Goal: Information Seeking & Learning: Learn about a topic

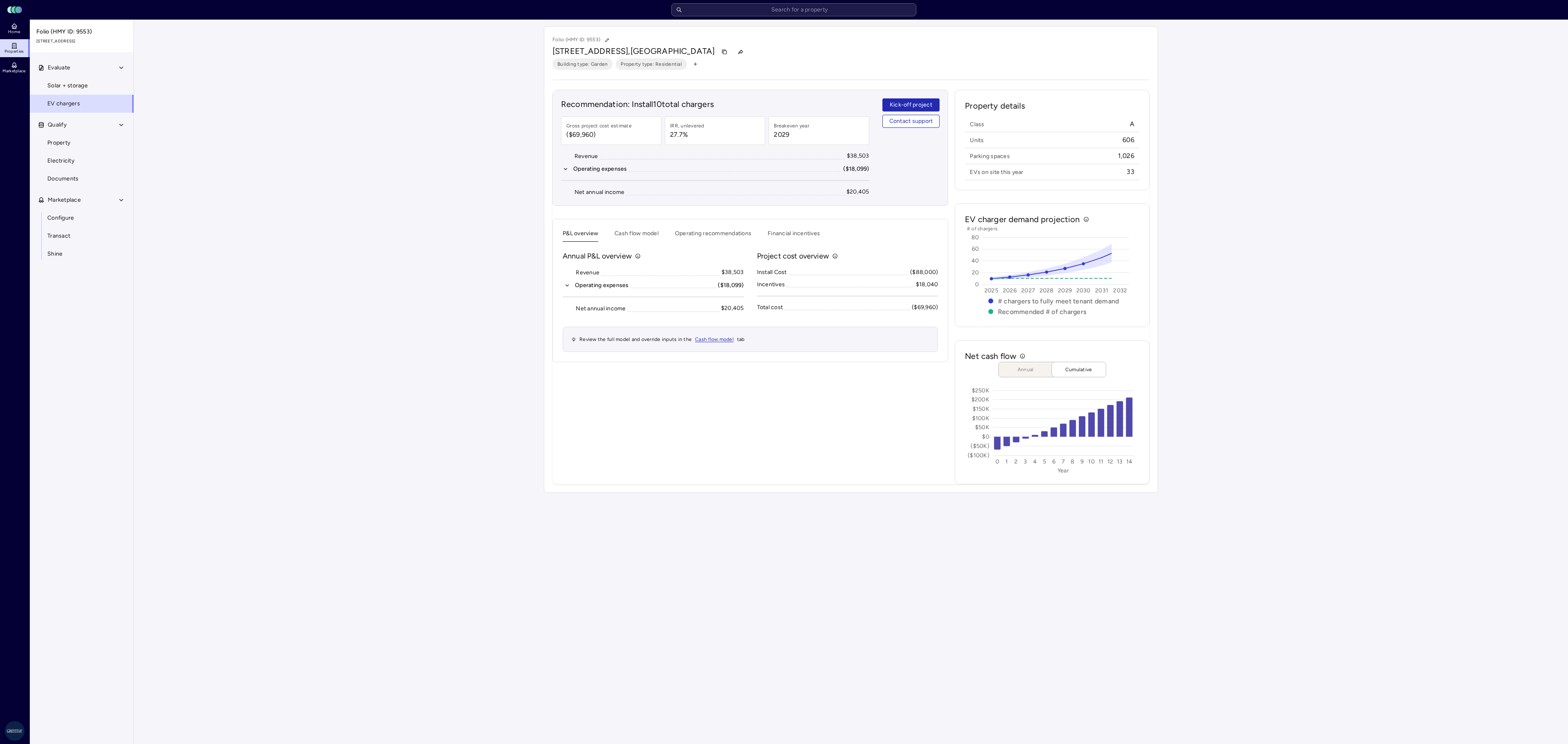
click at [794, 9] on input "text" at bounding box center [794, 9] width 245 height 13
type input "hilltop"
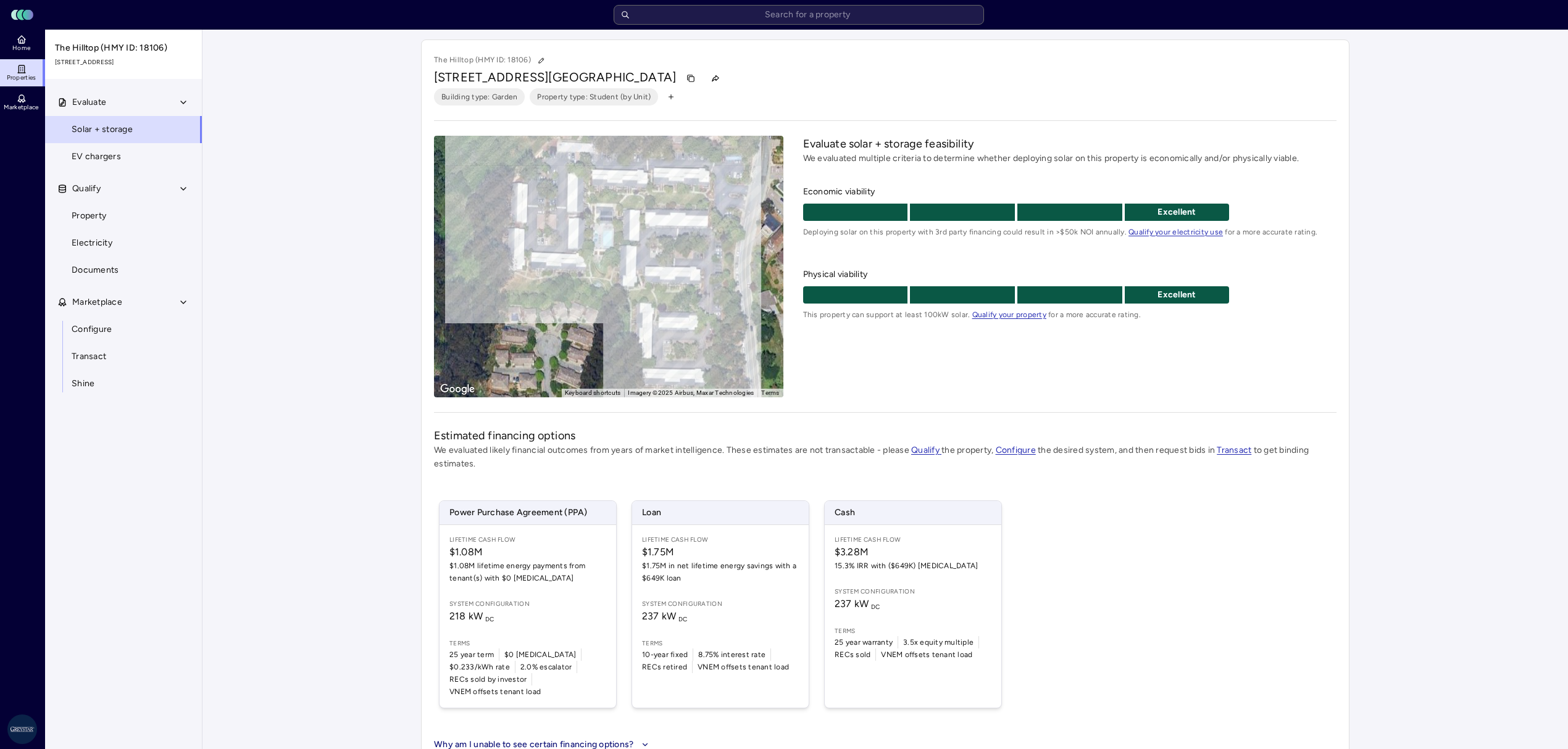
click at [146, 164] on link "EV chargers" at bounding box center [123, 157] width 158 height 28
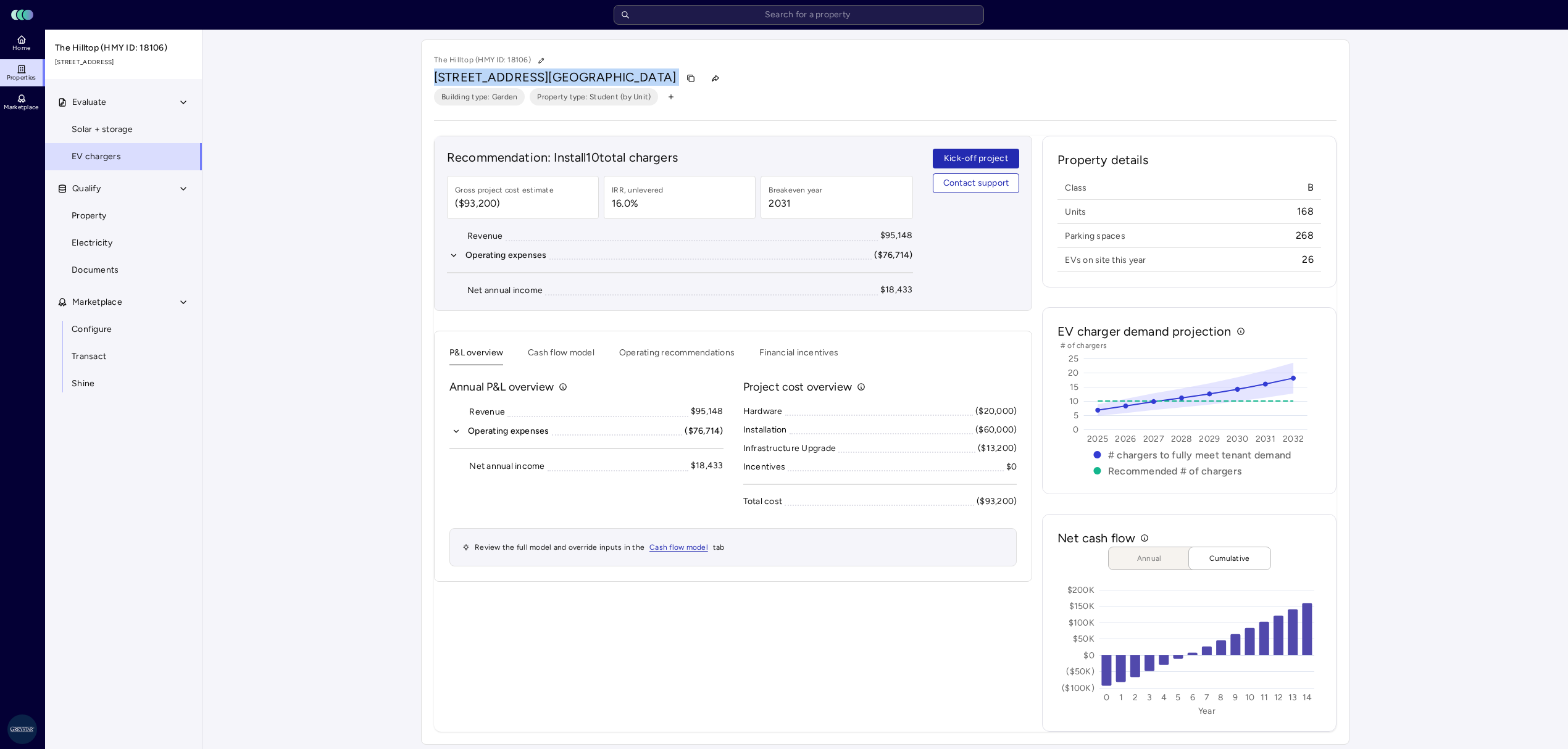
drag, startPoint x: 658, startPoint y: 75, endPoint x: 434, endPoint y: 86, distance: 224.3
click at [434, 86] on div "[STREET_ADDRESS]" at bounding box center [885, 77] width 903 height 19
copy div "[STREET_ADDRESS]"
click at [1494, 441] on div "Your estimates have been updated The Hilltop (HMY ID: 18106) [STREET_ADDRESS] B…" at bounding box center [885, 392] width 1366 height 725
click at [673, 20] on input "text" at bounding box center [799, 14] width 370 height 19
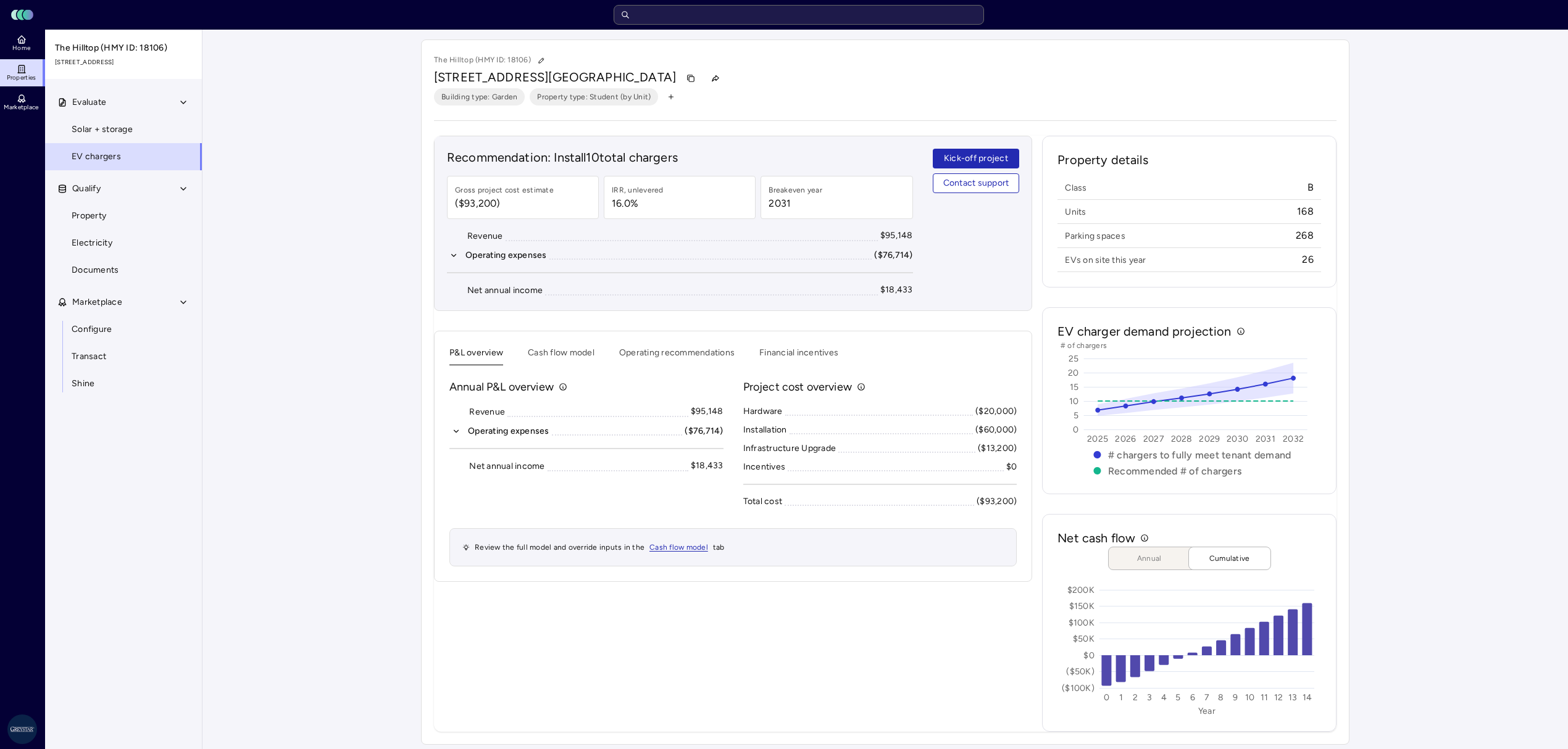
type input "+"
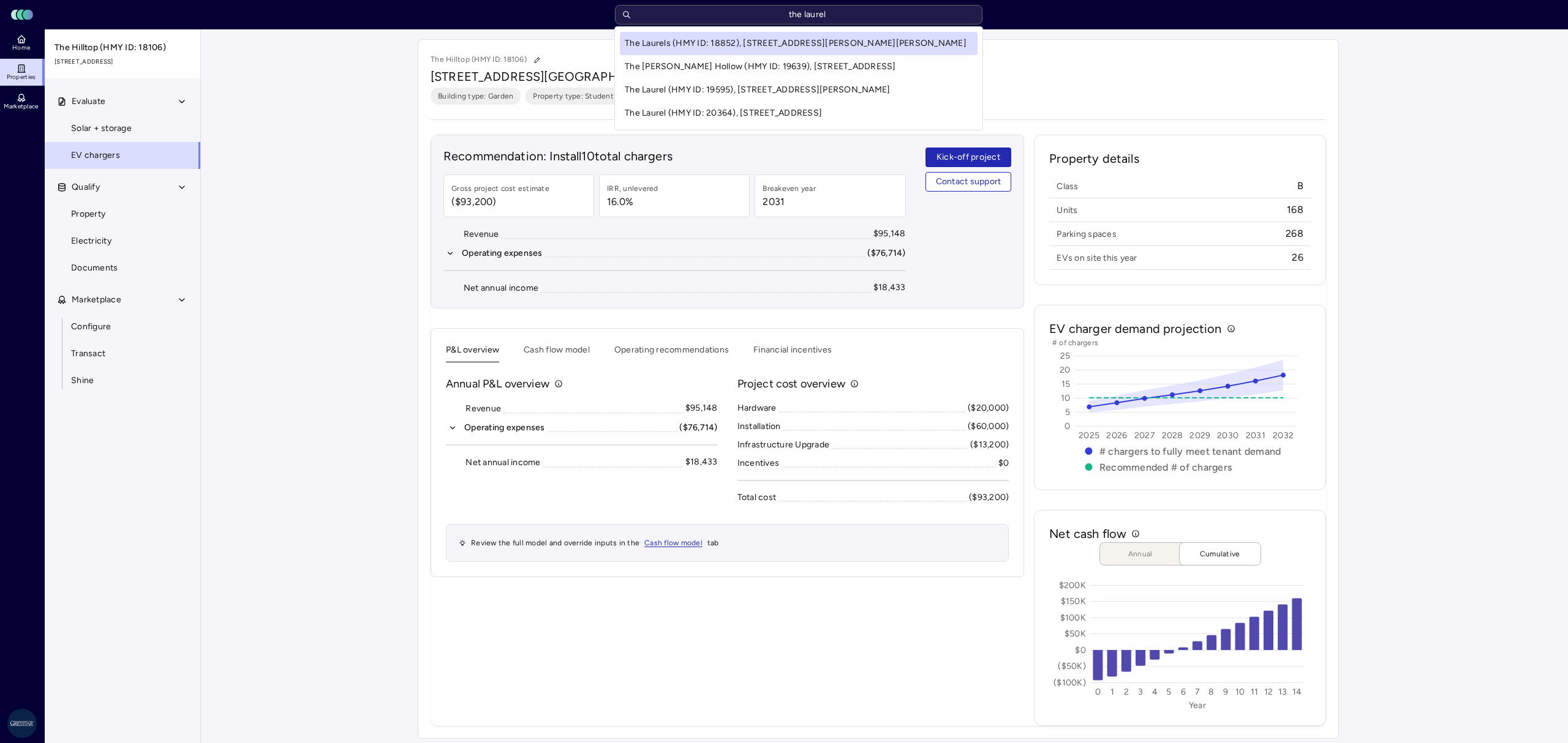
type input "the laurel"
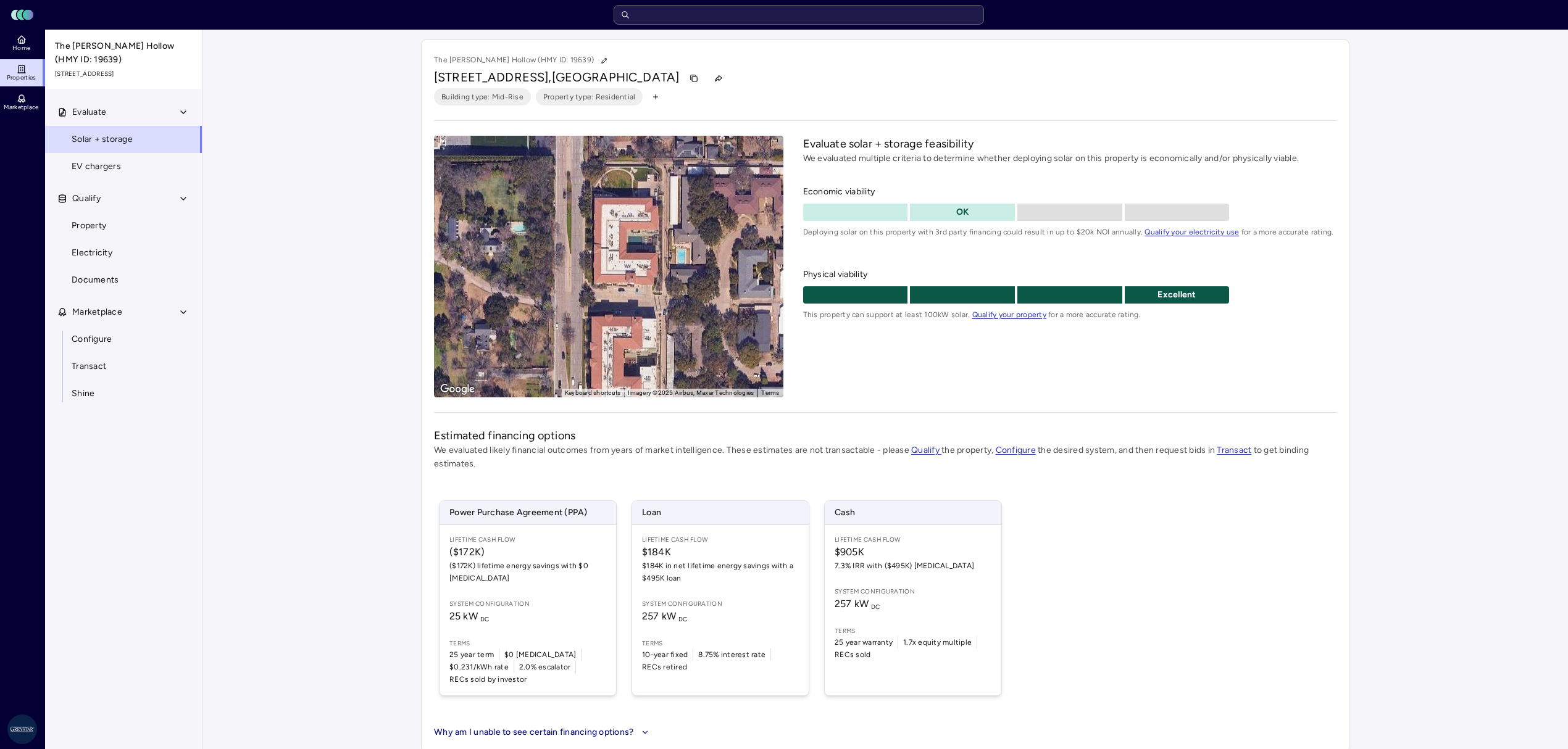
click at [127, 158] on link "EV chargers" at bounding box center [123, 167] width 158 height 28
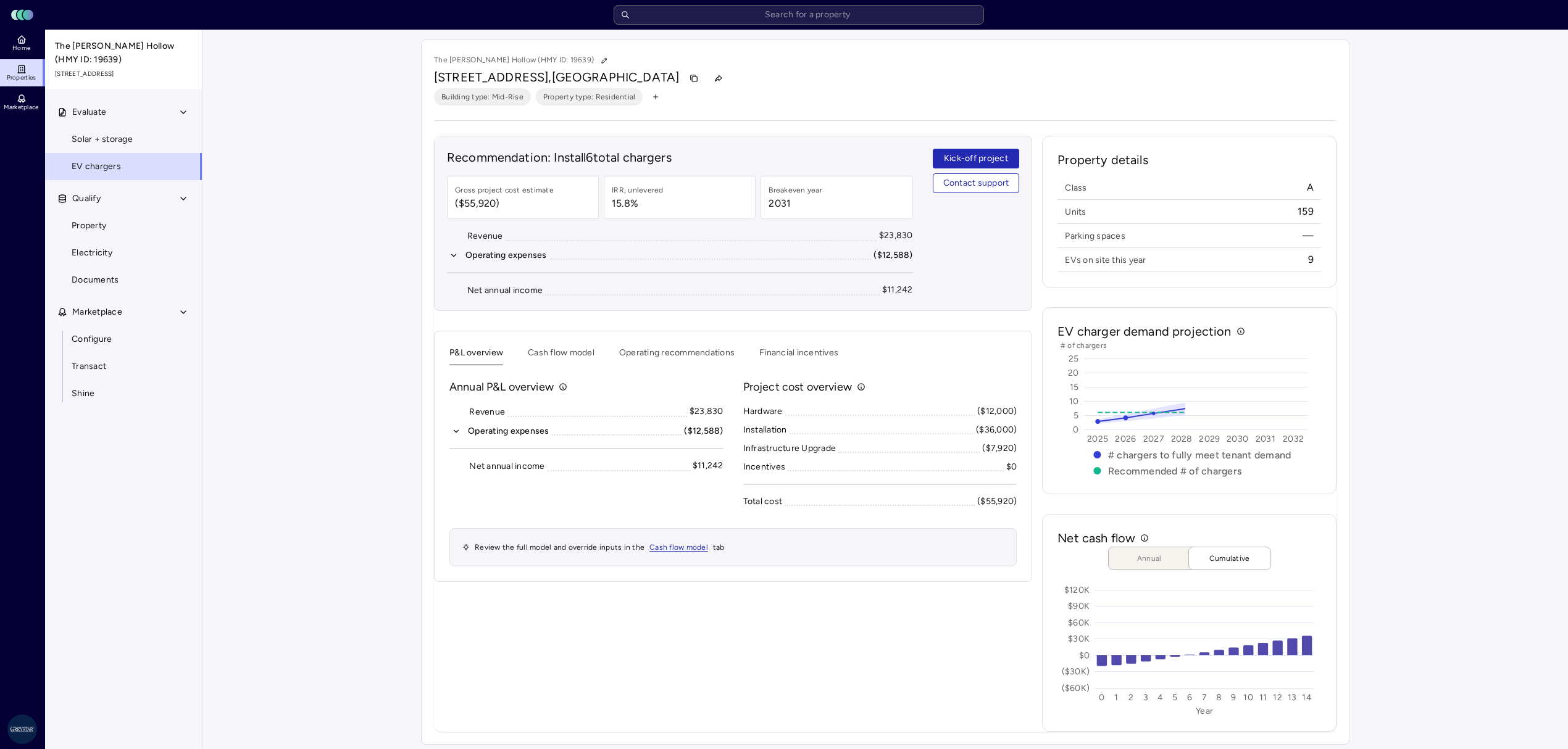
click at [1496, 311] on div "Your estimates have been updated The [PERSON_NAME][GEOGRAPHIC_DATA] (HMY ID: 19…" at bounding box center [885, 392] width 1366 height 725
